Goal: Information Seeking & Learning: Learn about a topic

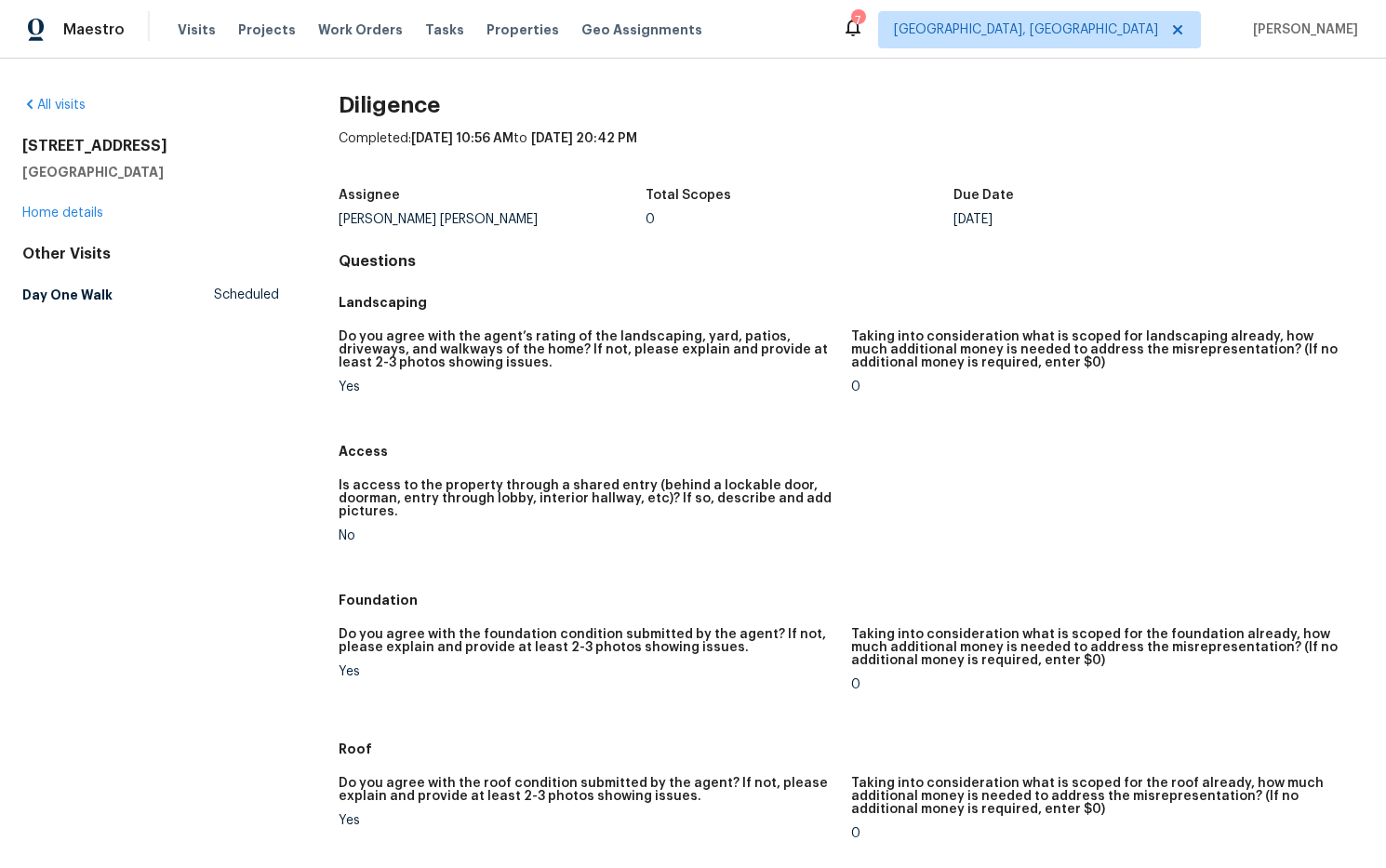
drag, startPoint x: 177, startPoint y: 163, endPoint x: 59, endPoint y: 149, distance: 118.8
click at [18, 149] on div "All visits [STREET_ADDRESS] Home details Other Visits Day One Walk Scheduled Di…" at bounding box center [693, 463] width 1386 height 810
copy div "[STREET_ADDRESS]"
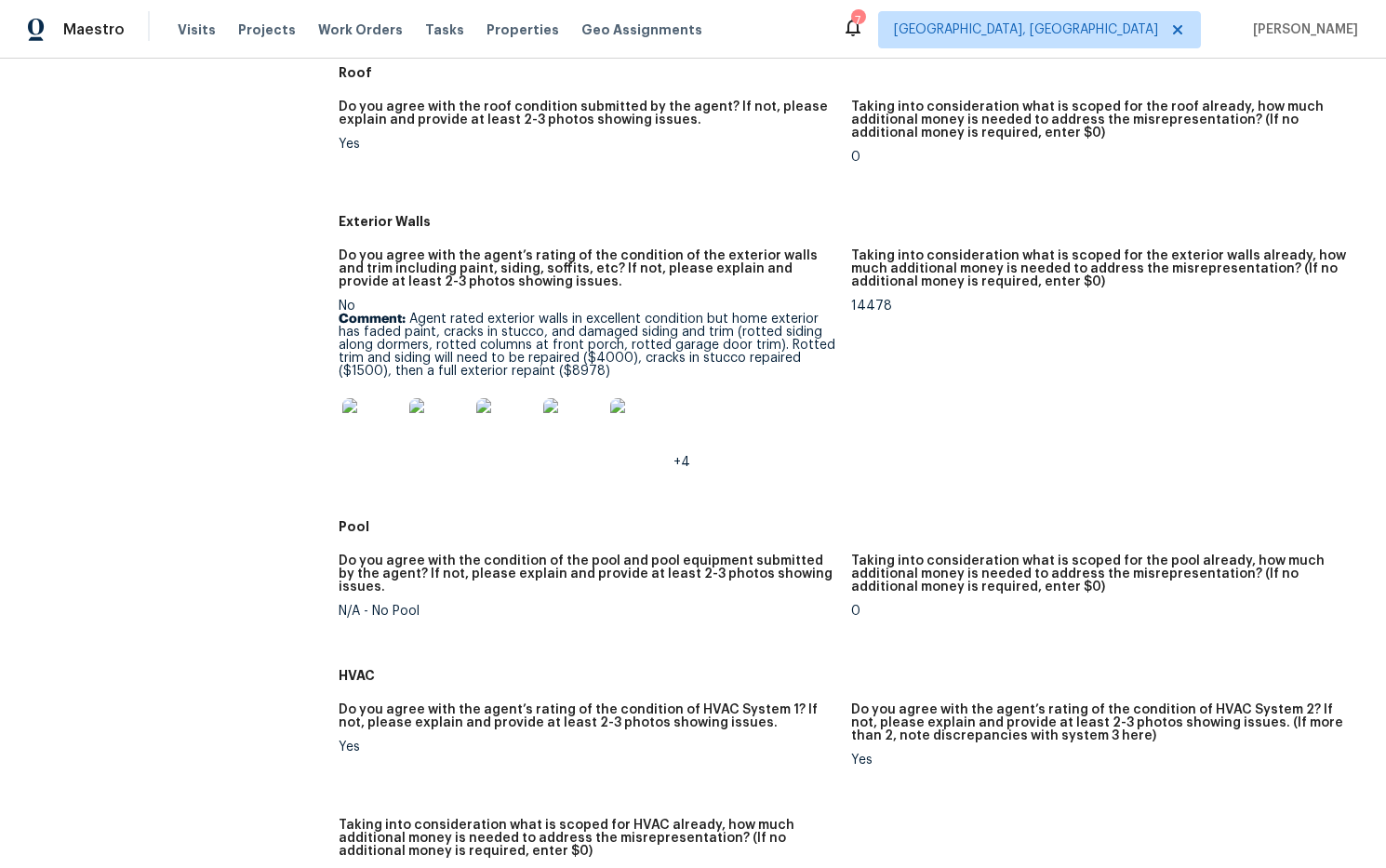
scroll to position [697, 0]
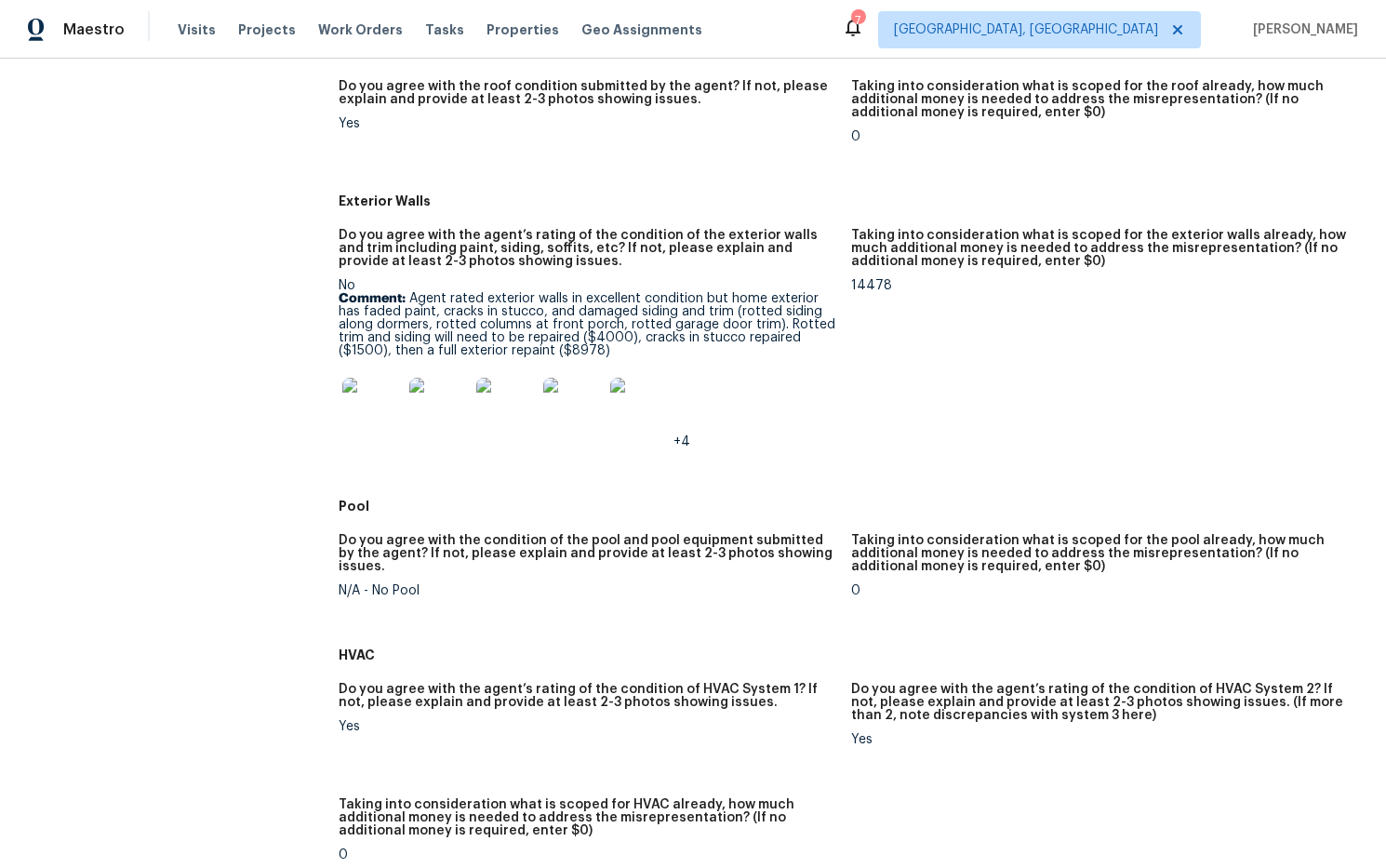
click at [374, 405] on img at bounding box center [372, 407] width 59 height 59
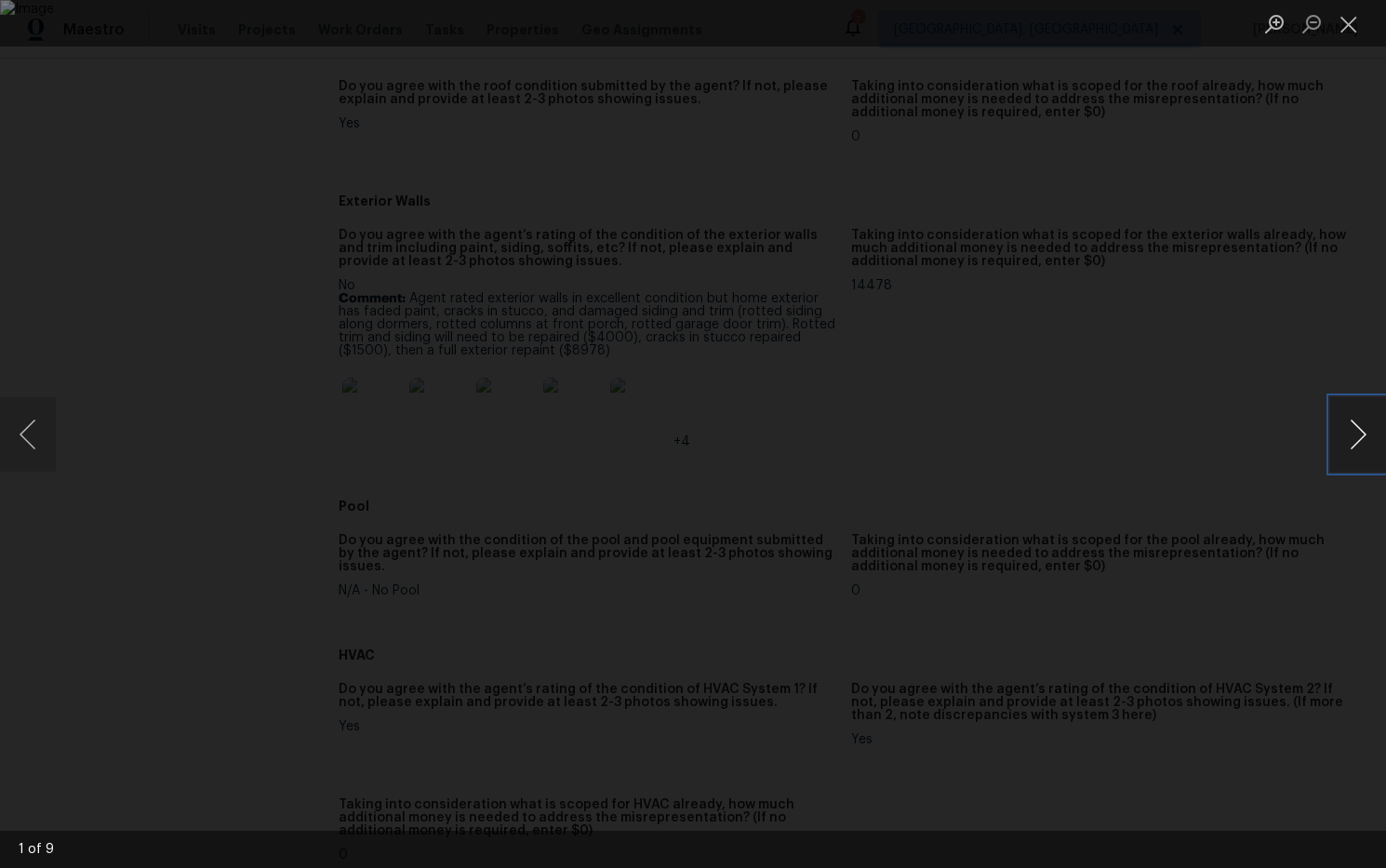
click at [1370, 443] on button "Next image" at bounding box center [1358, 434] width 55 height 74
click at [1365, 440] on button "Next image" at bounding box center [1358, 434] width 55 height 74
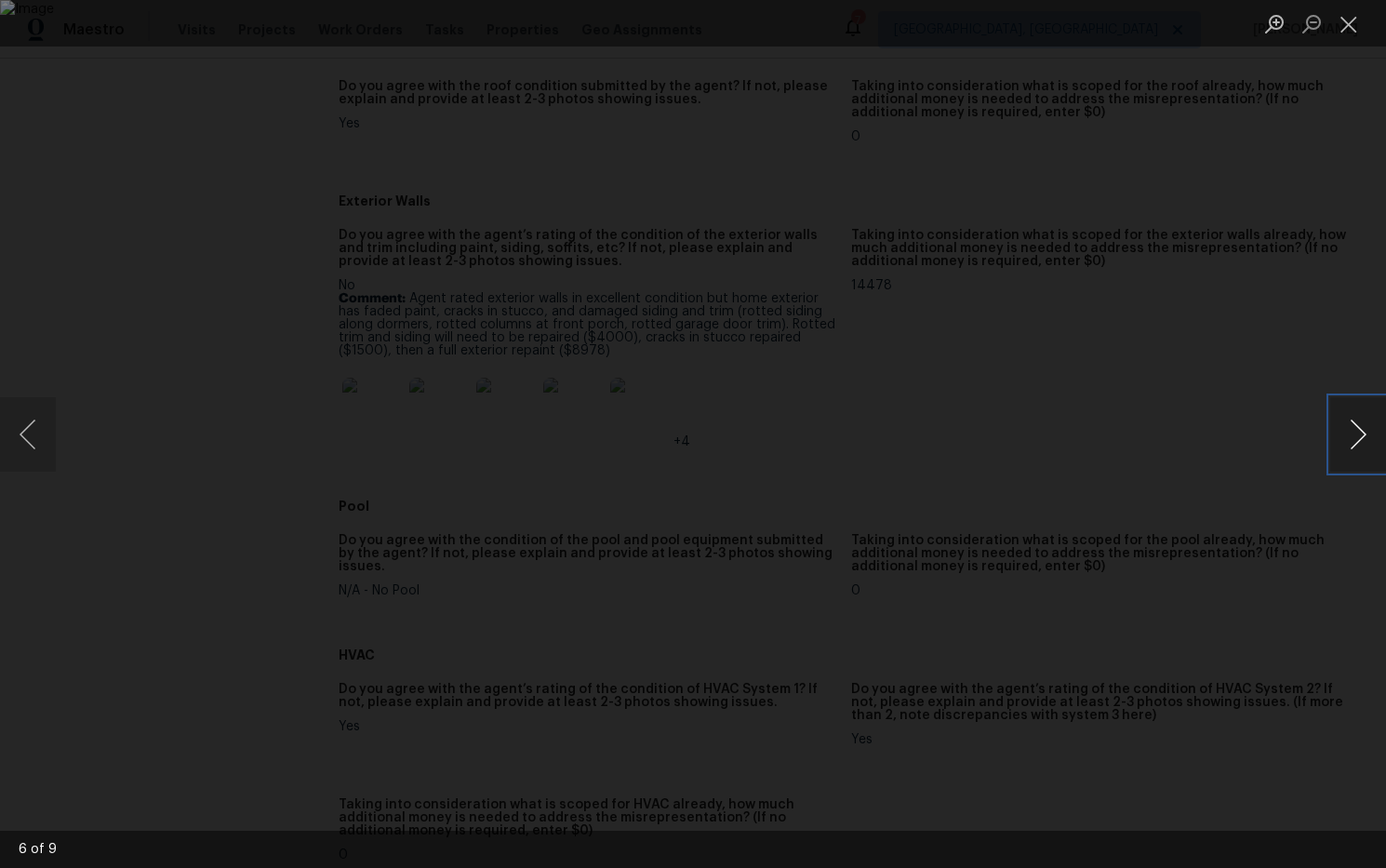
click at [1365, 440] on button "Next image" at bounding box center [1358, 434] width 55 height 74
click at [1356, 28] on button "Close lightbox" at bounding box center [1349, 23] width 37 height 32
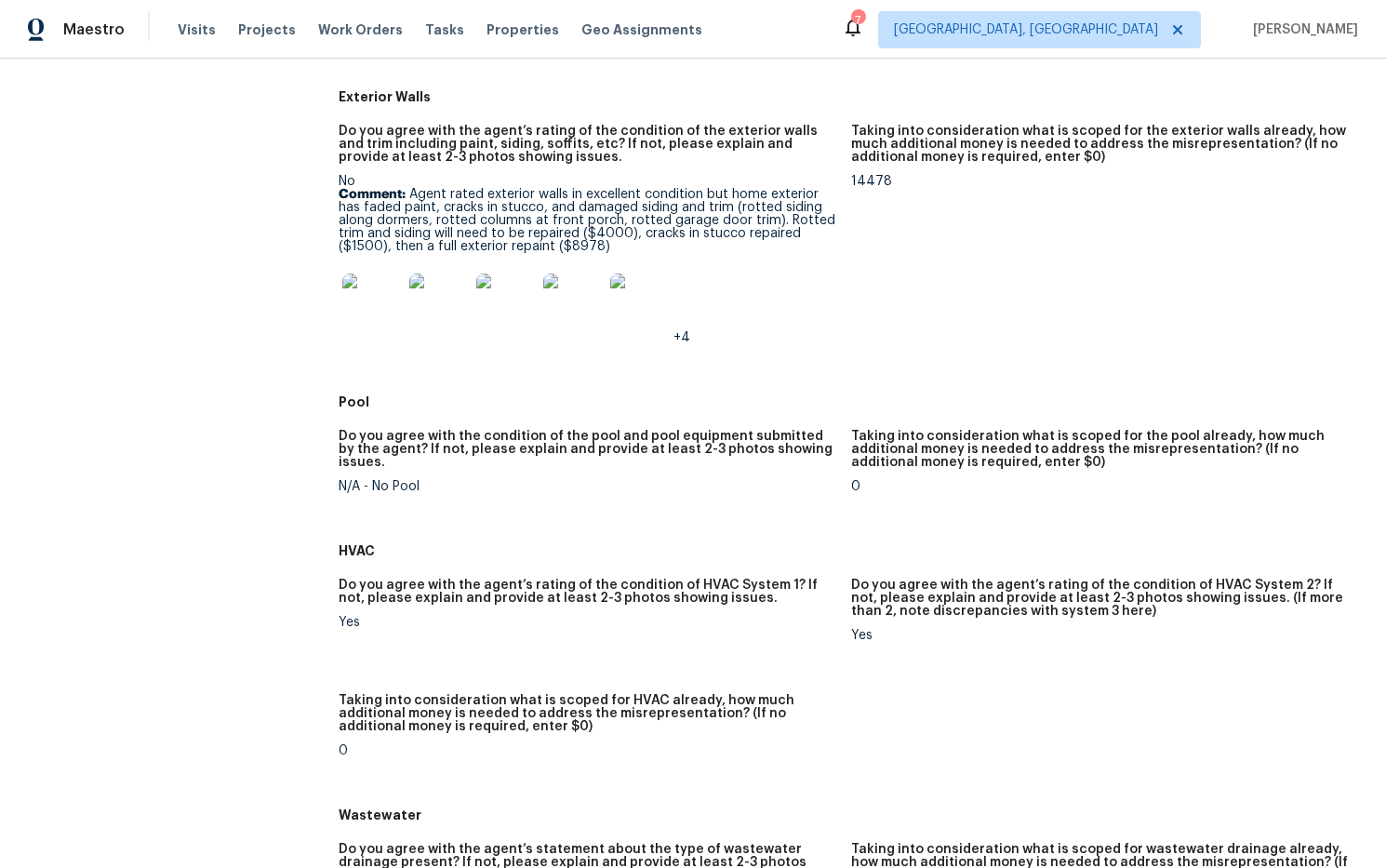
scroll to position [800, 0]
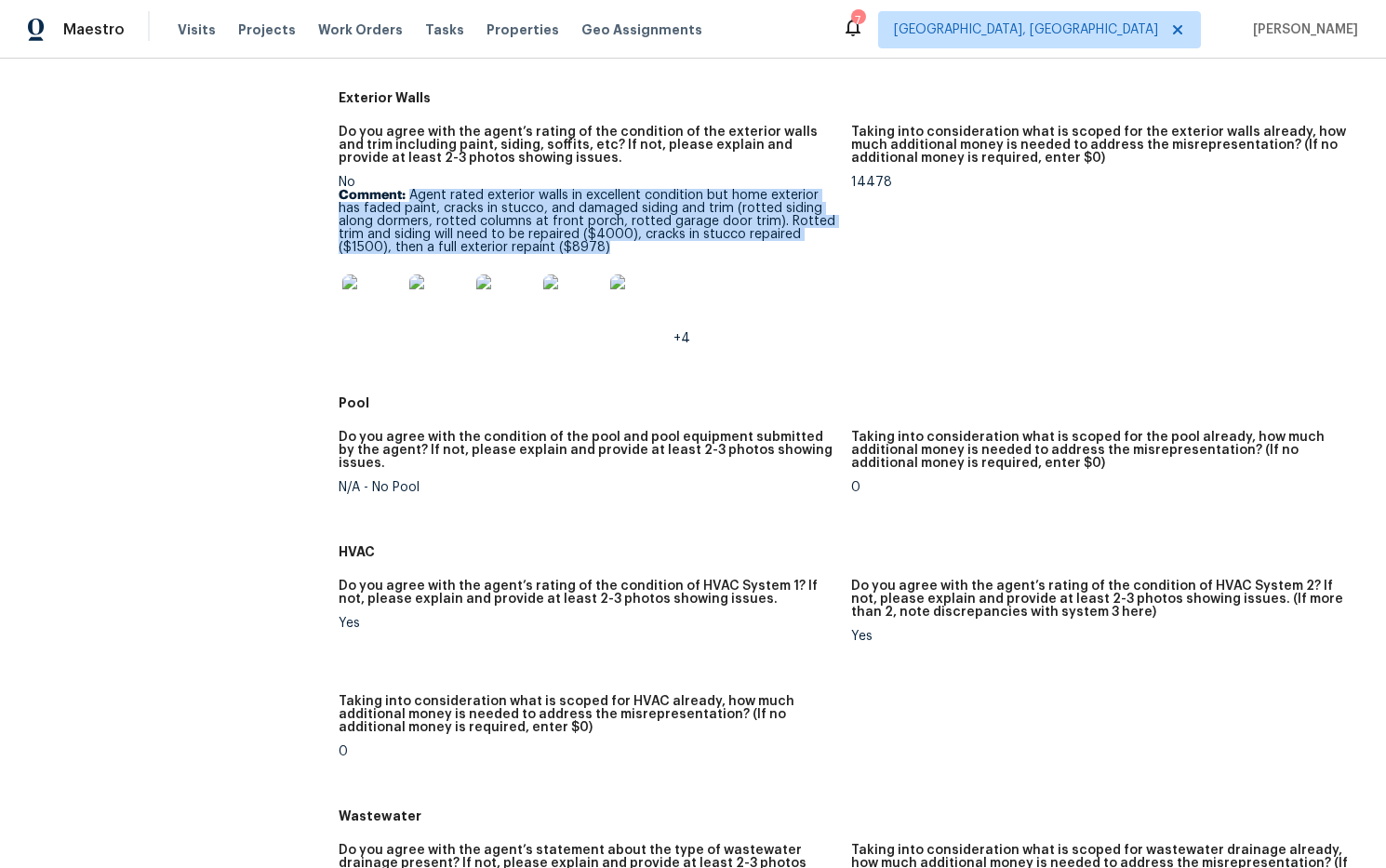
drag, startPoint x: 413, startPoint y: 193, endPoint x: 695, endPoint y: 247, distance: 287.1
click at [695, 247] on p "Comment: Agent rated exterior walls in excellent condition but home exterior ha…" at bounding box center [587, 221] width 497 height 65
copy p "Agent rated exterior walls in excellent condition but home exterior has faded p…"
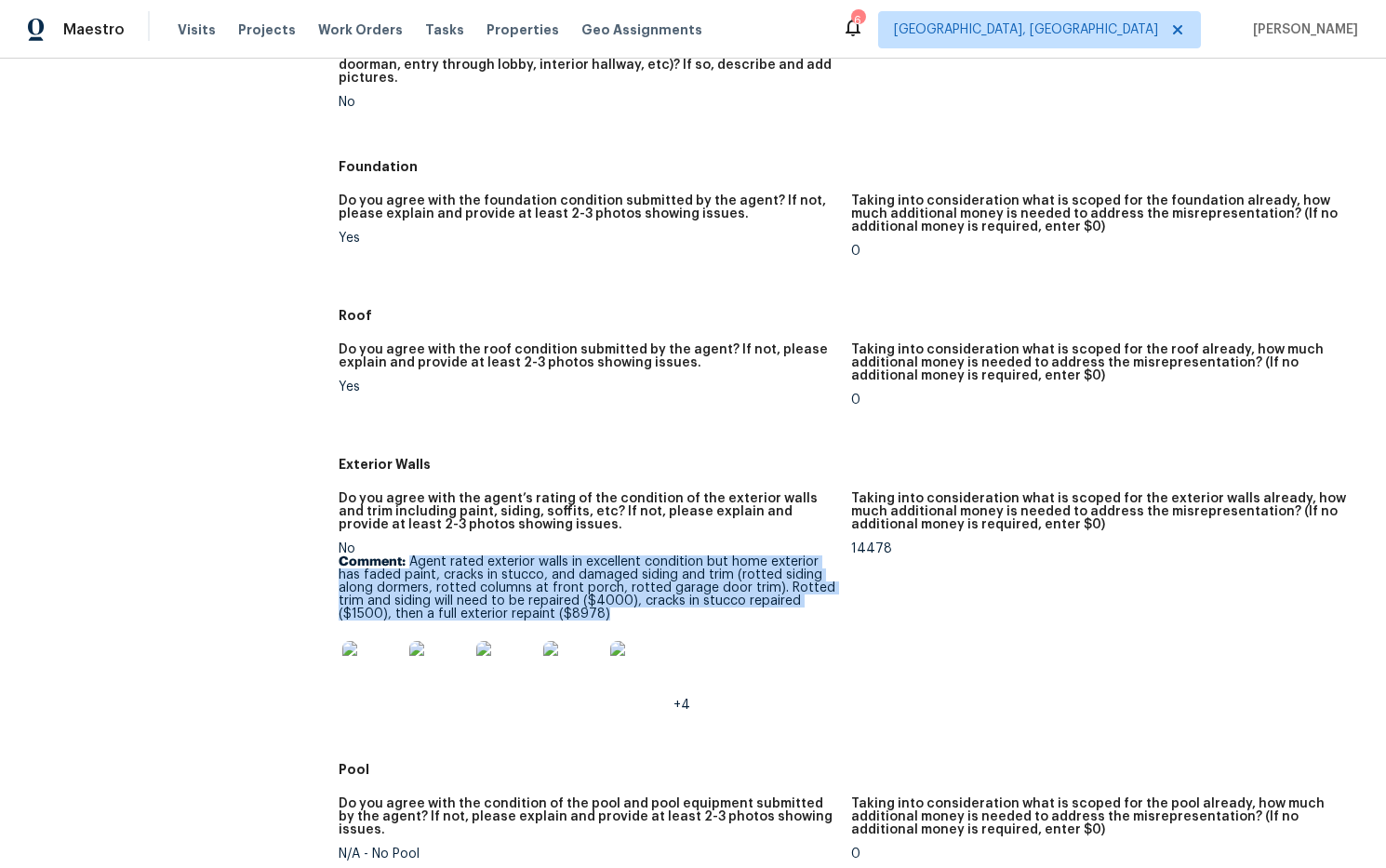
scroll to position [397, 0]
